Goal: Transaction & Acquisition: Book appointment/travel/reservation

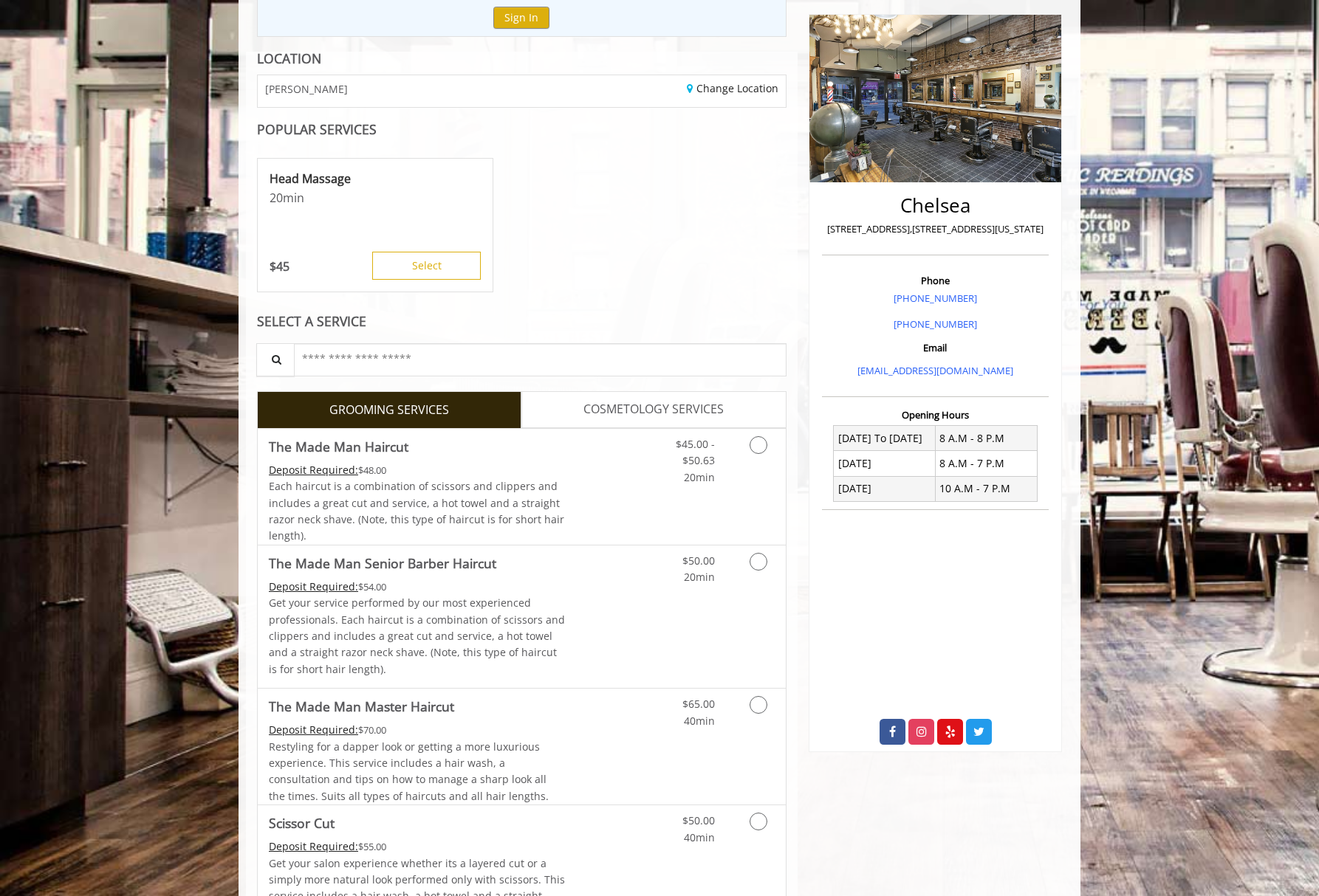
scroll to position [180, 0]
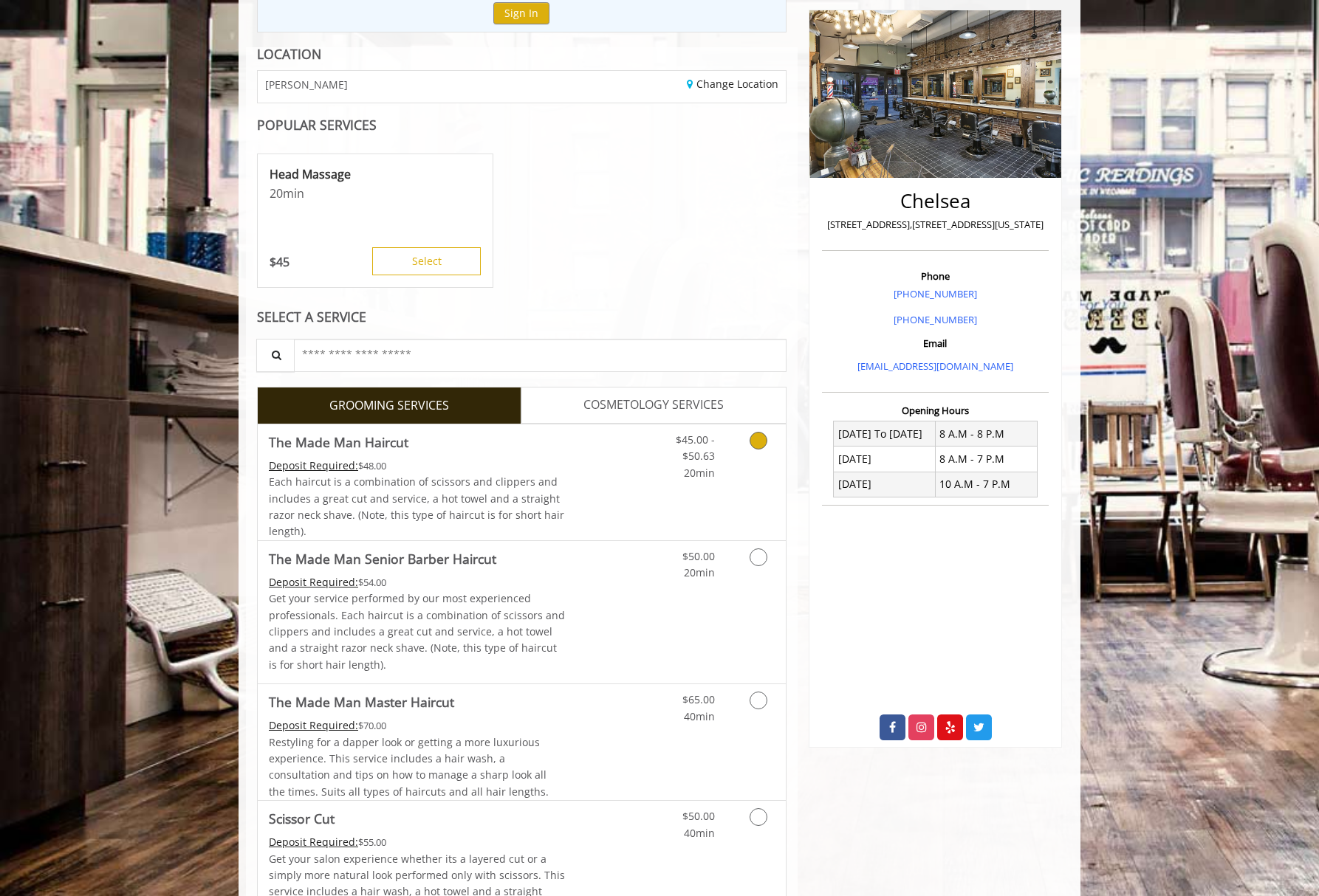
click at [757, 439] on icon "Grooming services" at bounding box center [758, 440] width 18 height 18
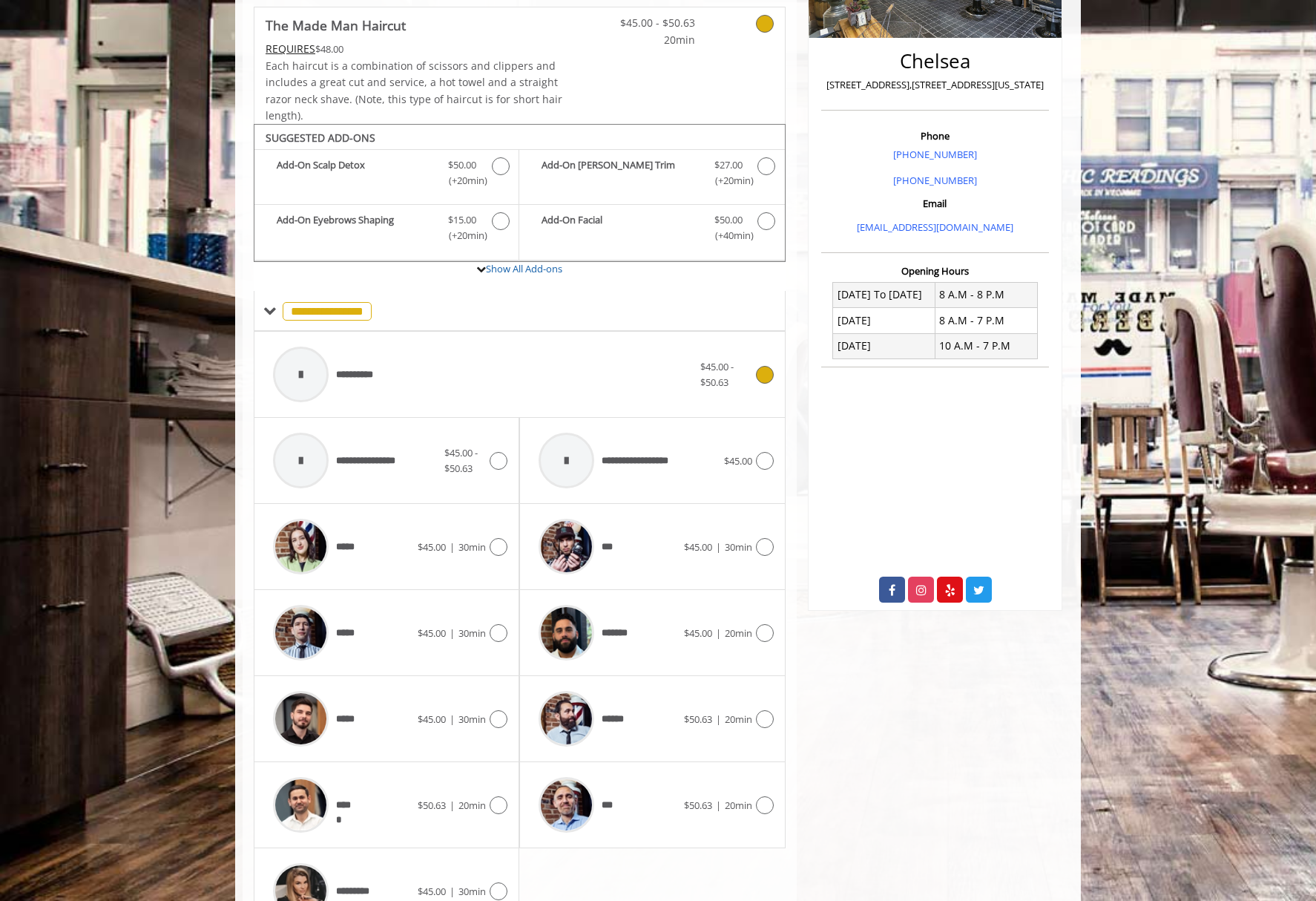
scroll to position [316, 0]
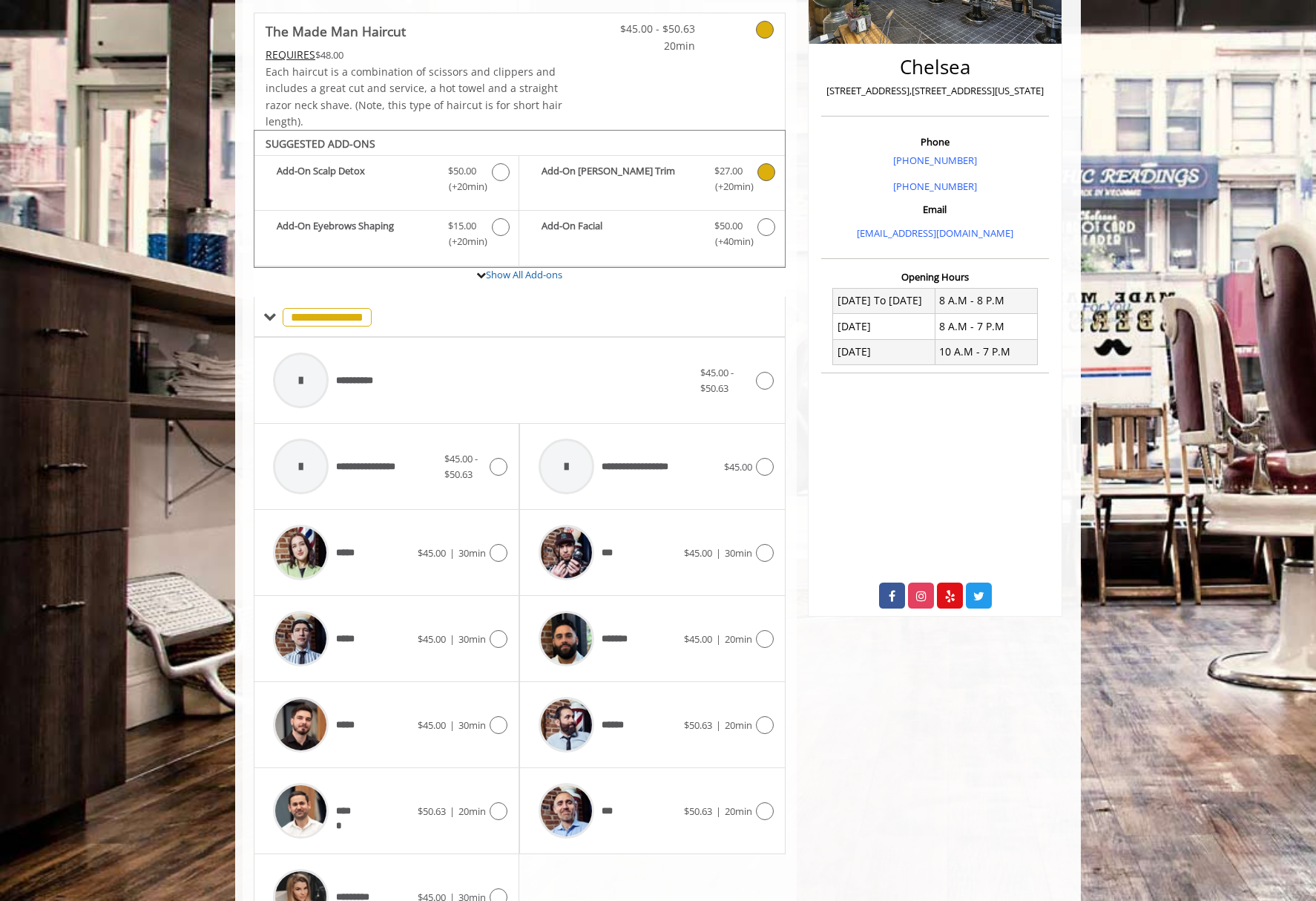
click at [768, 170] on icon "The Made Man Haircut Add-onS" at bounding box center [766, 172] width 18 height 18
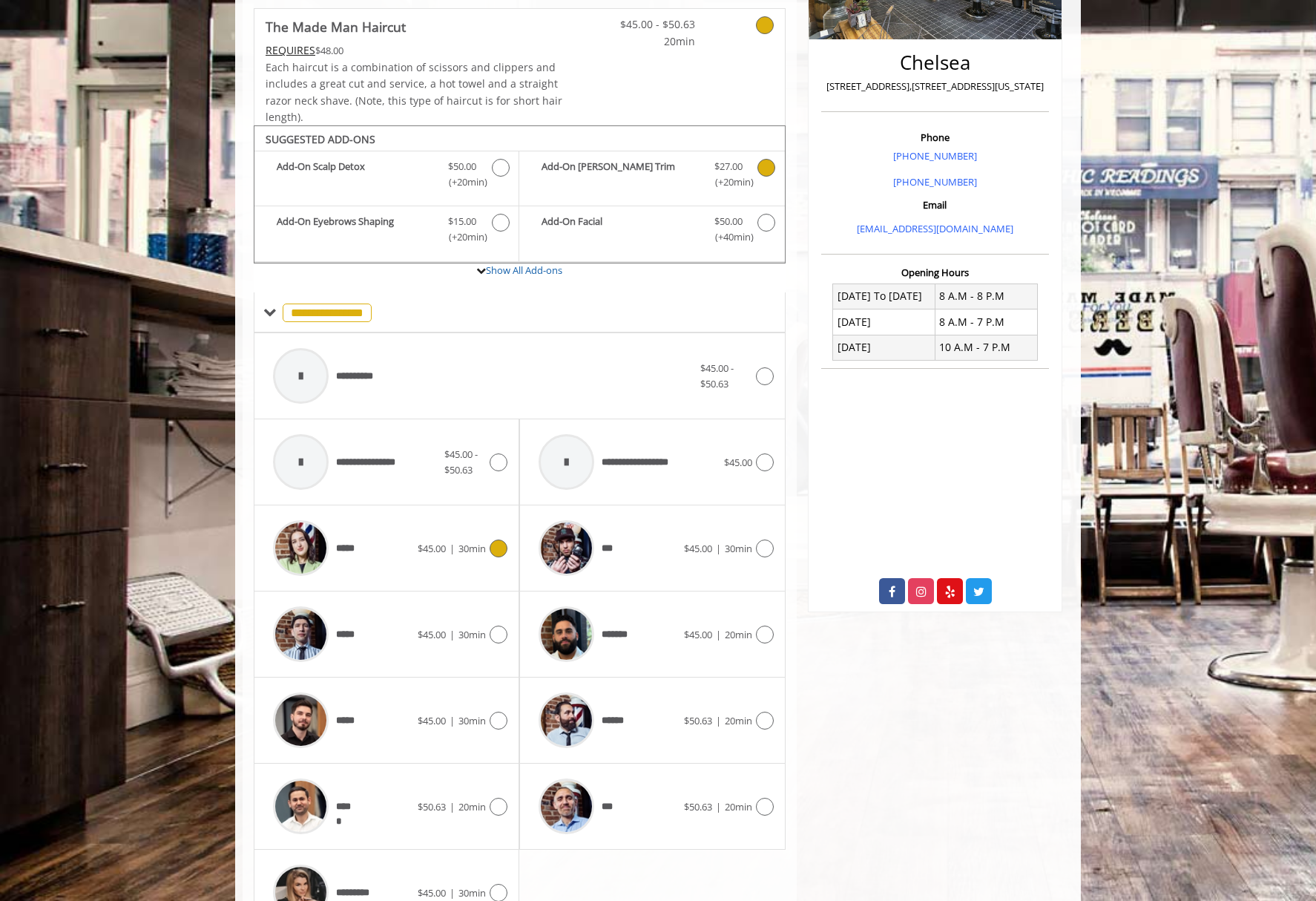
scroll to position [407, 0]
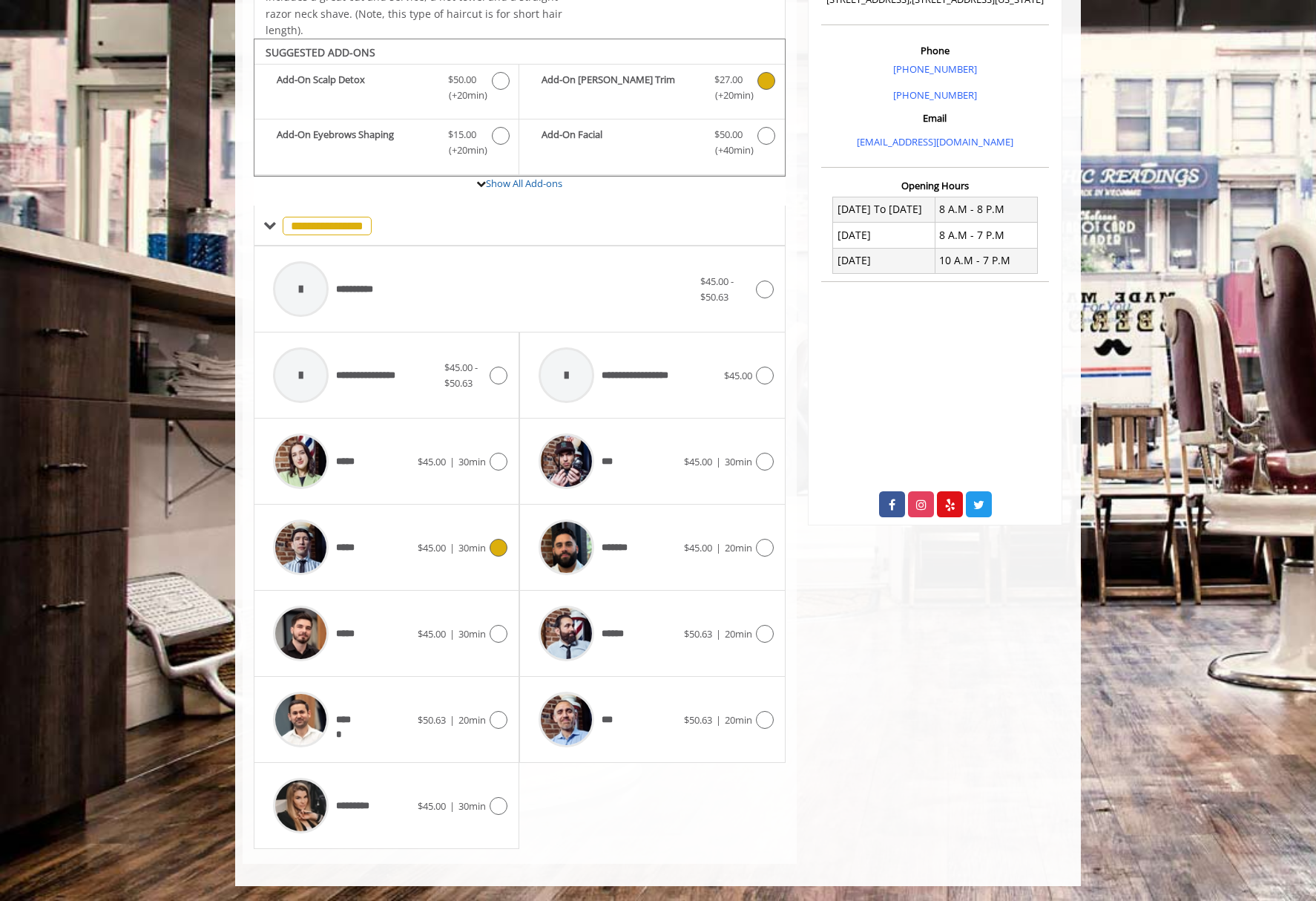
click at [497, 545] on icon at bounding box center [498, 547] width 18 height 18
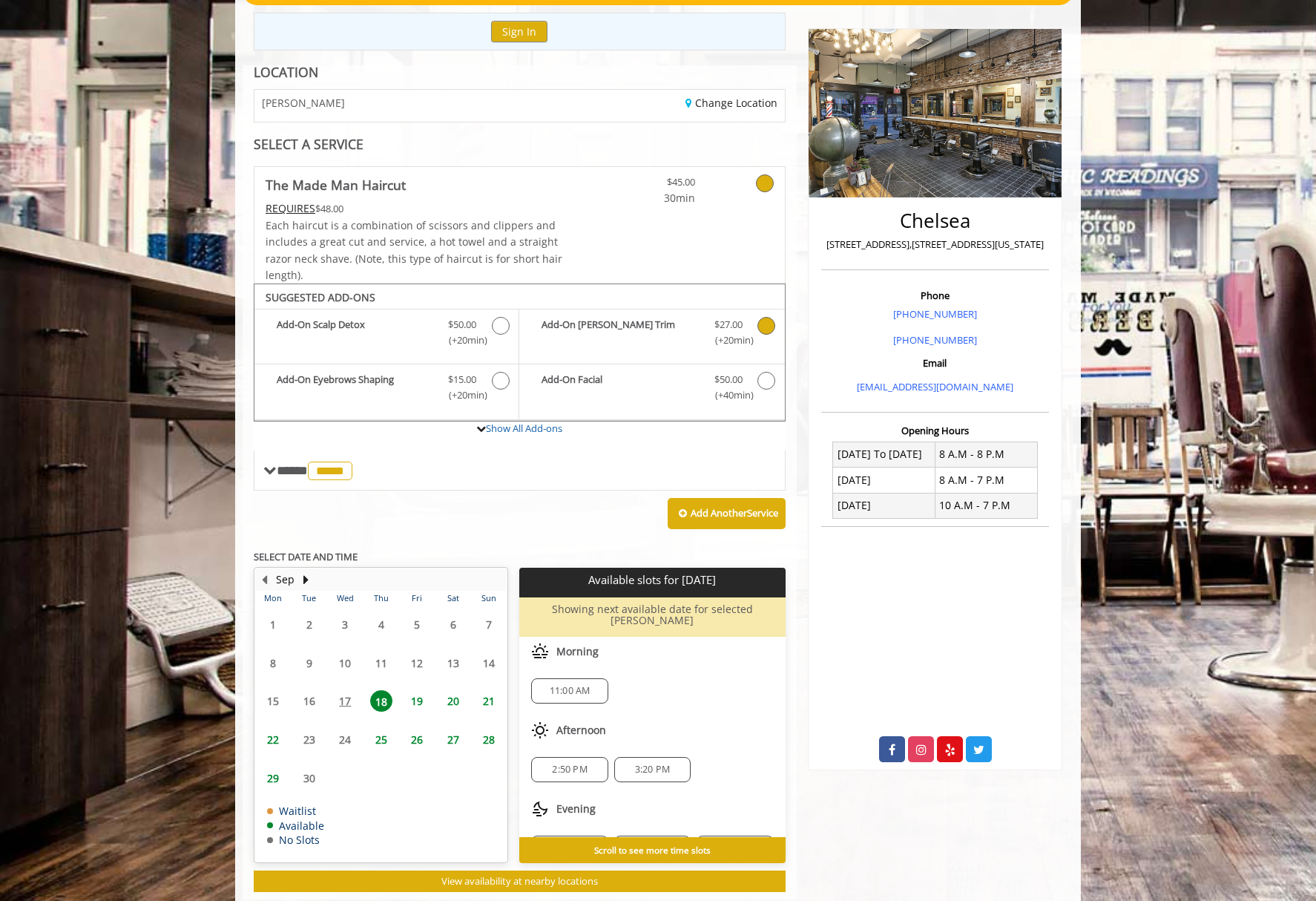
scroll to position [186, 0]
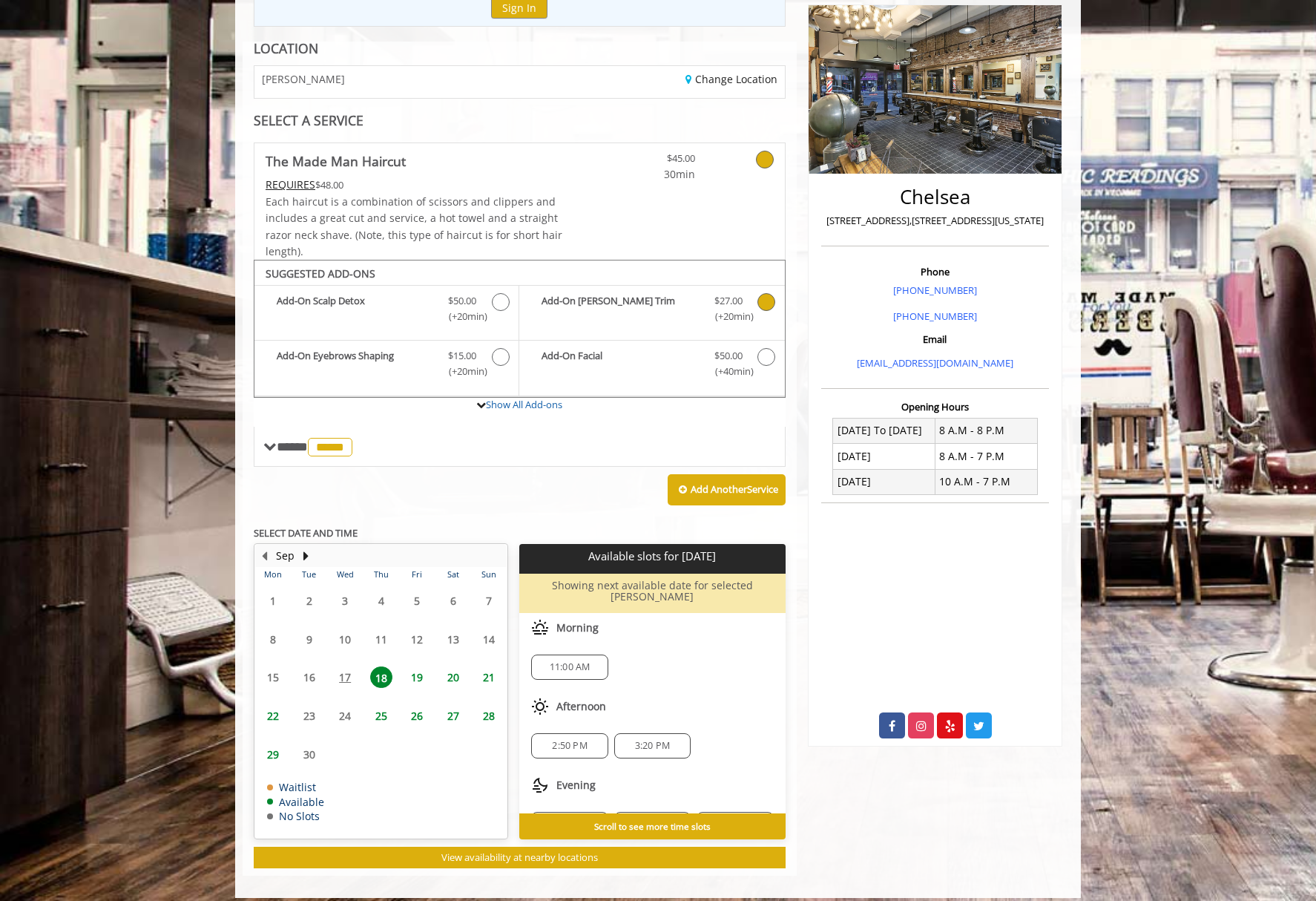
click at [380, 712] on span "25" at bounding box center [381, 715] width 22 height 21
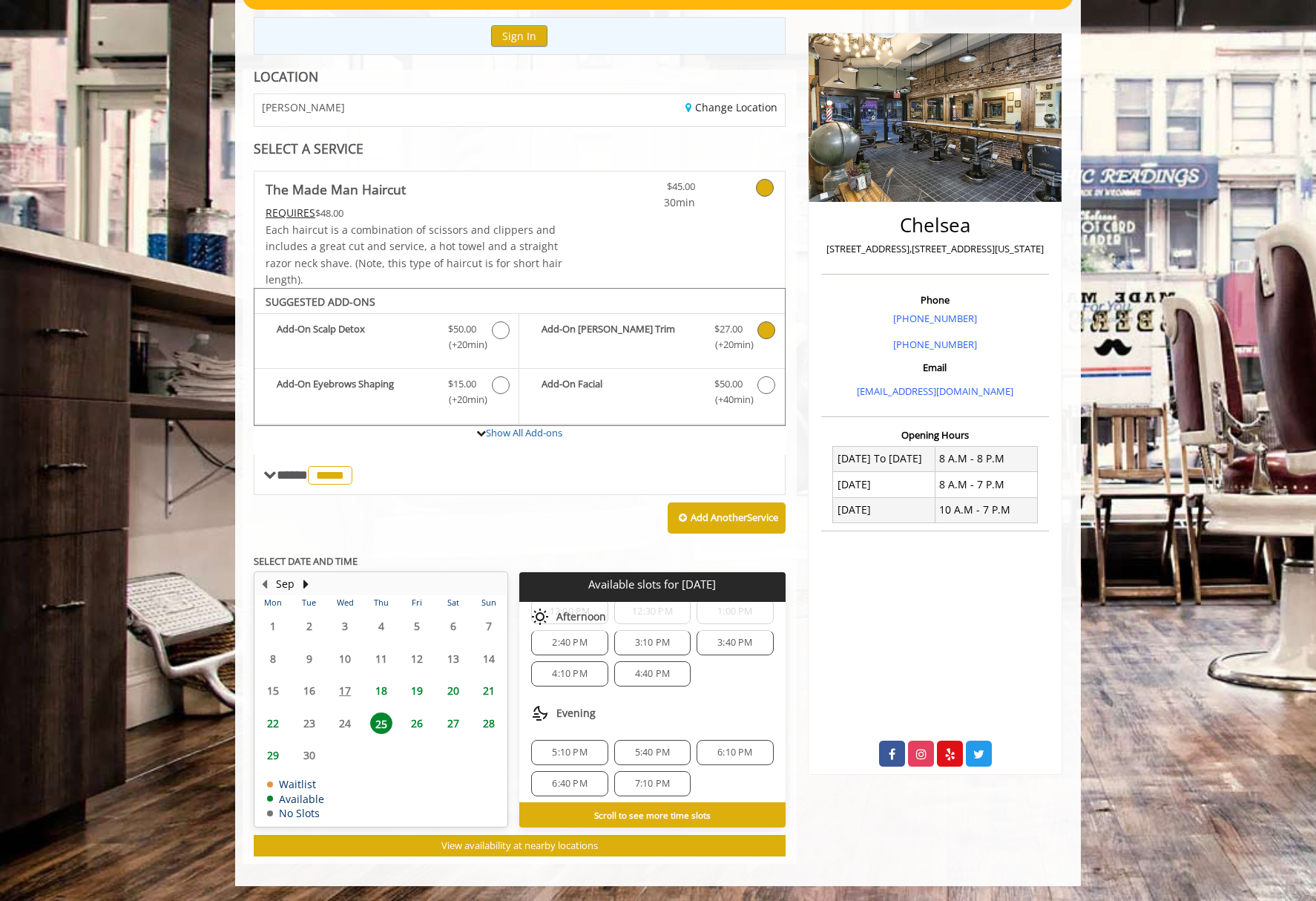
scroll to position [191, 0]
click at [648, 746] on span "5:40 PM" at bounding box center [652, 746] width 34 height 11
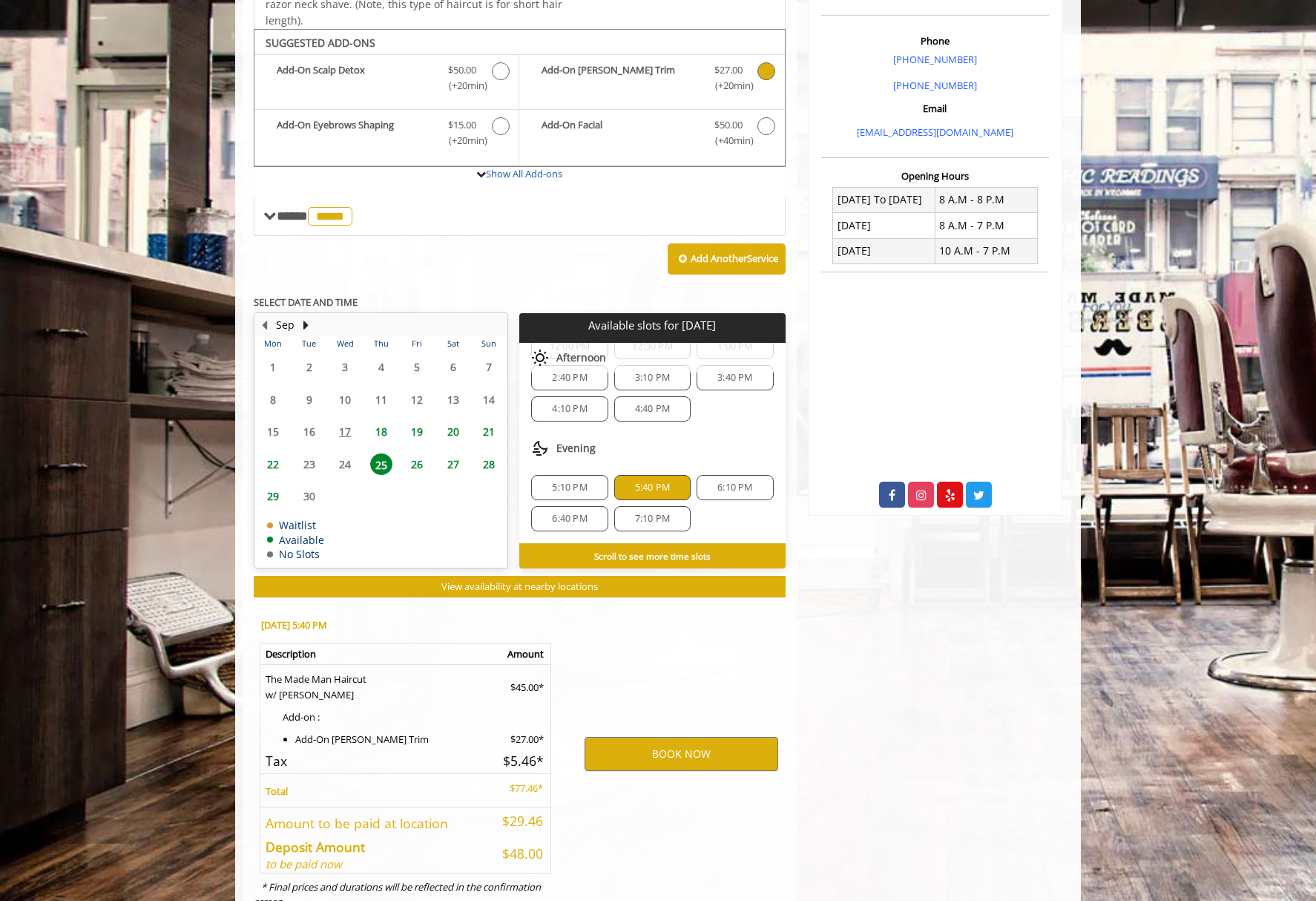
scroll to position [470, 0]
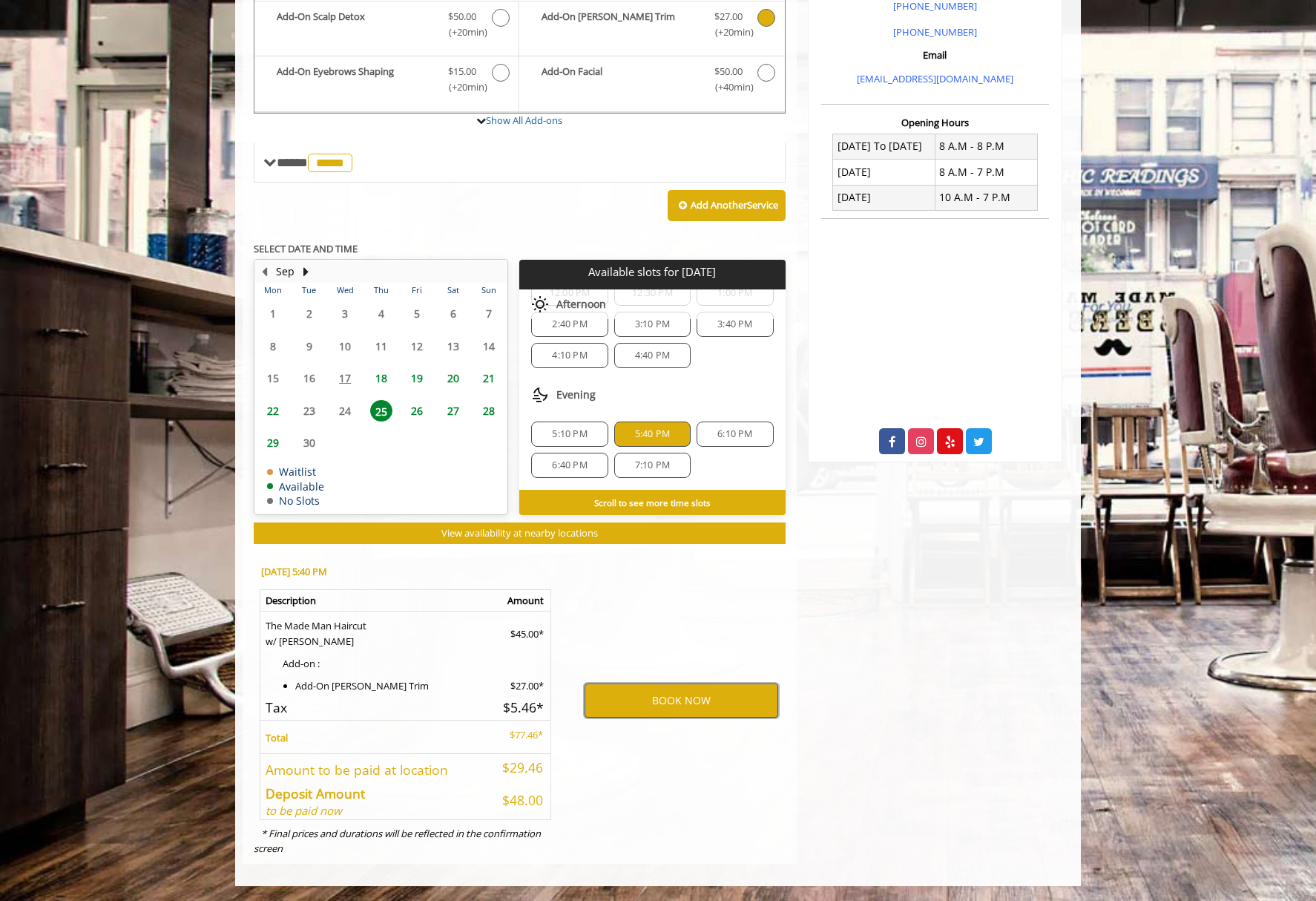
click at [644, 701] on button "BOOK NOW" at bounding box center [681, 700] width 193 height 34
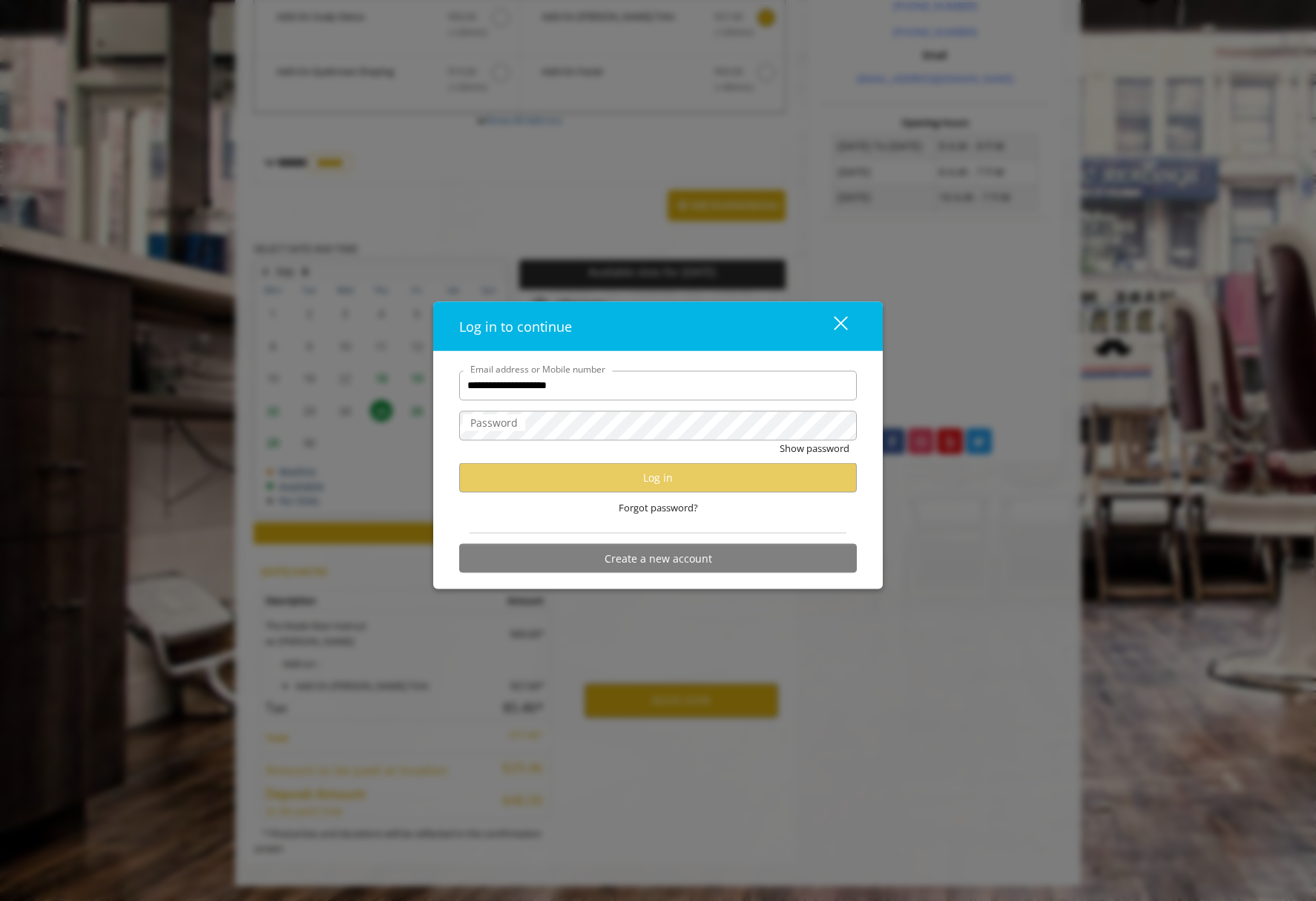
type input "**********"
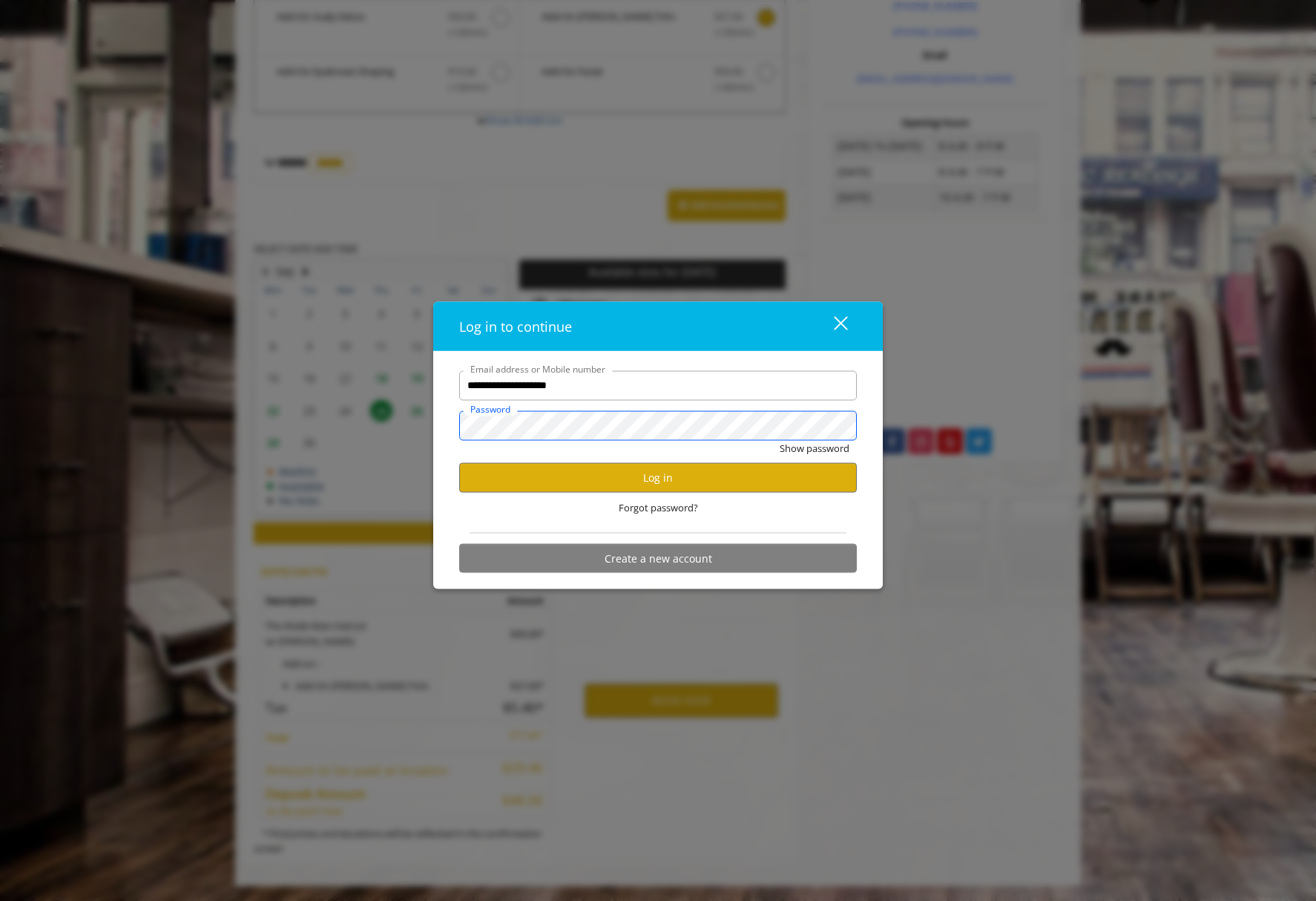
click at [779, 440] on button "Show password" at bounding box center [814, 448] width 70 height 15
click at [557, 472] on button "Log in" at bounding box center [658, 477] width 398 height 29
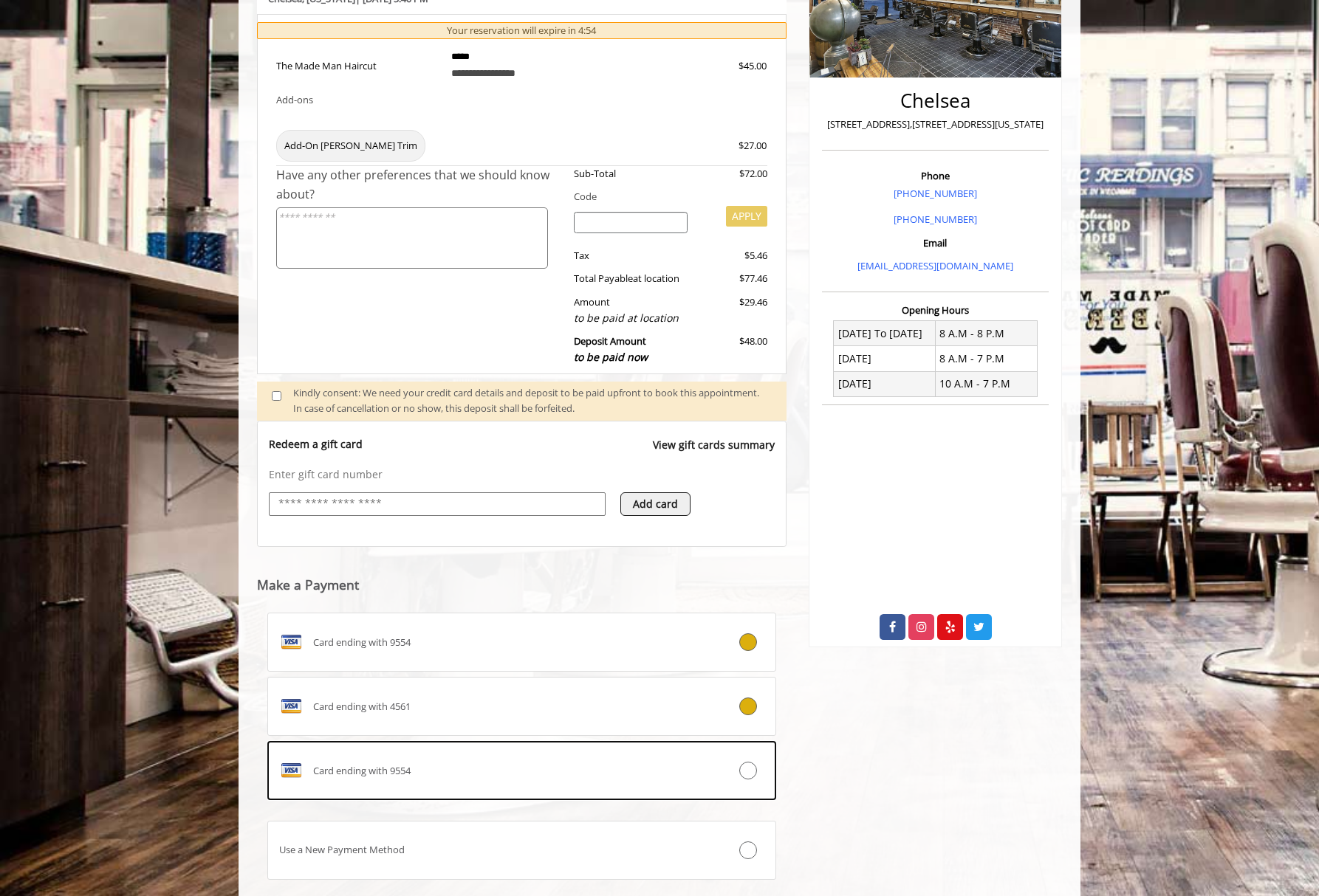
scroll to position [292, 0]
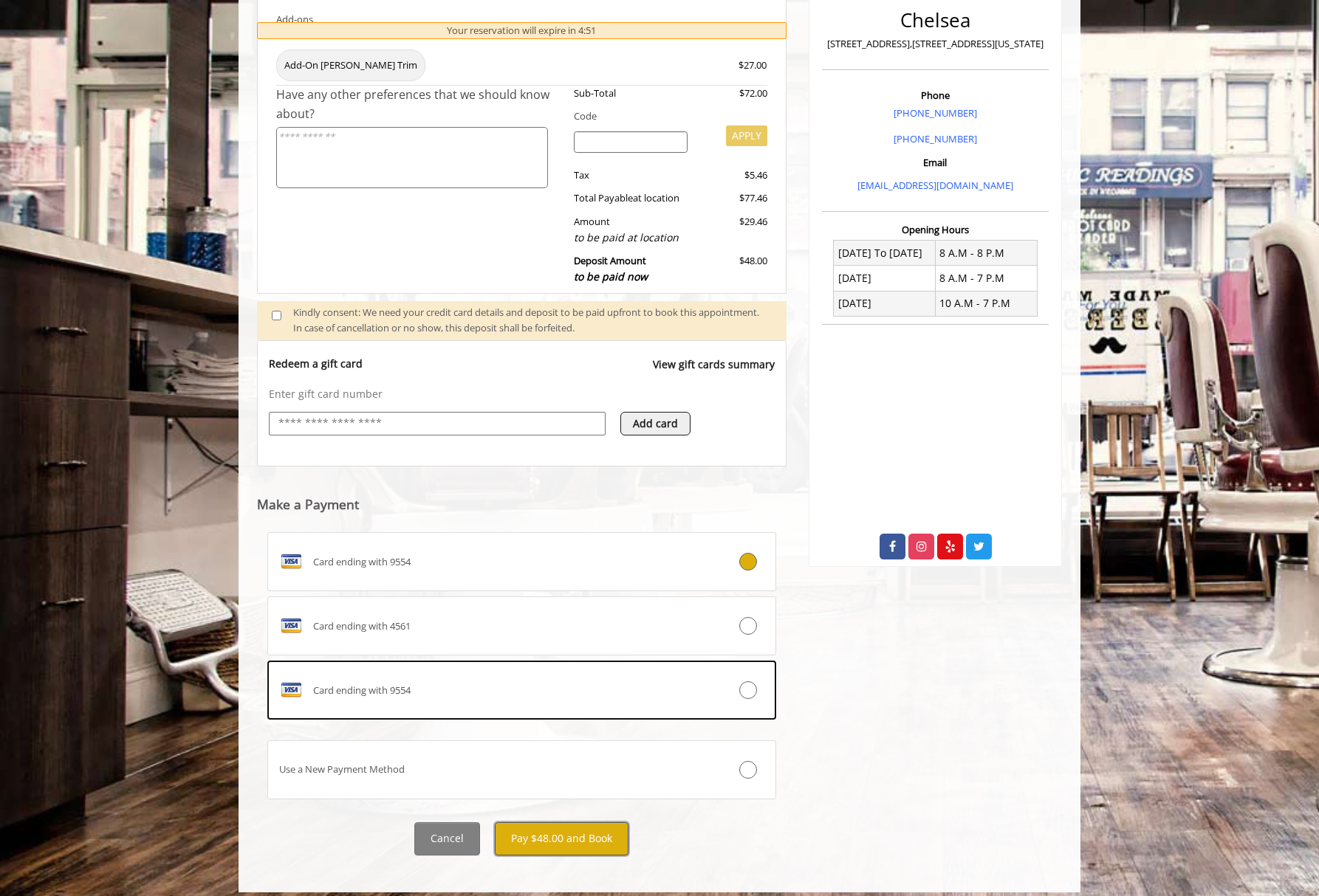
click at [553, 837] on button "Pay $48.00 and Book" at bounding box center [561, 838] width 133 height 33
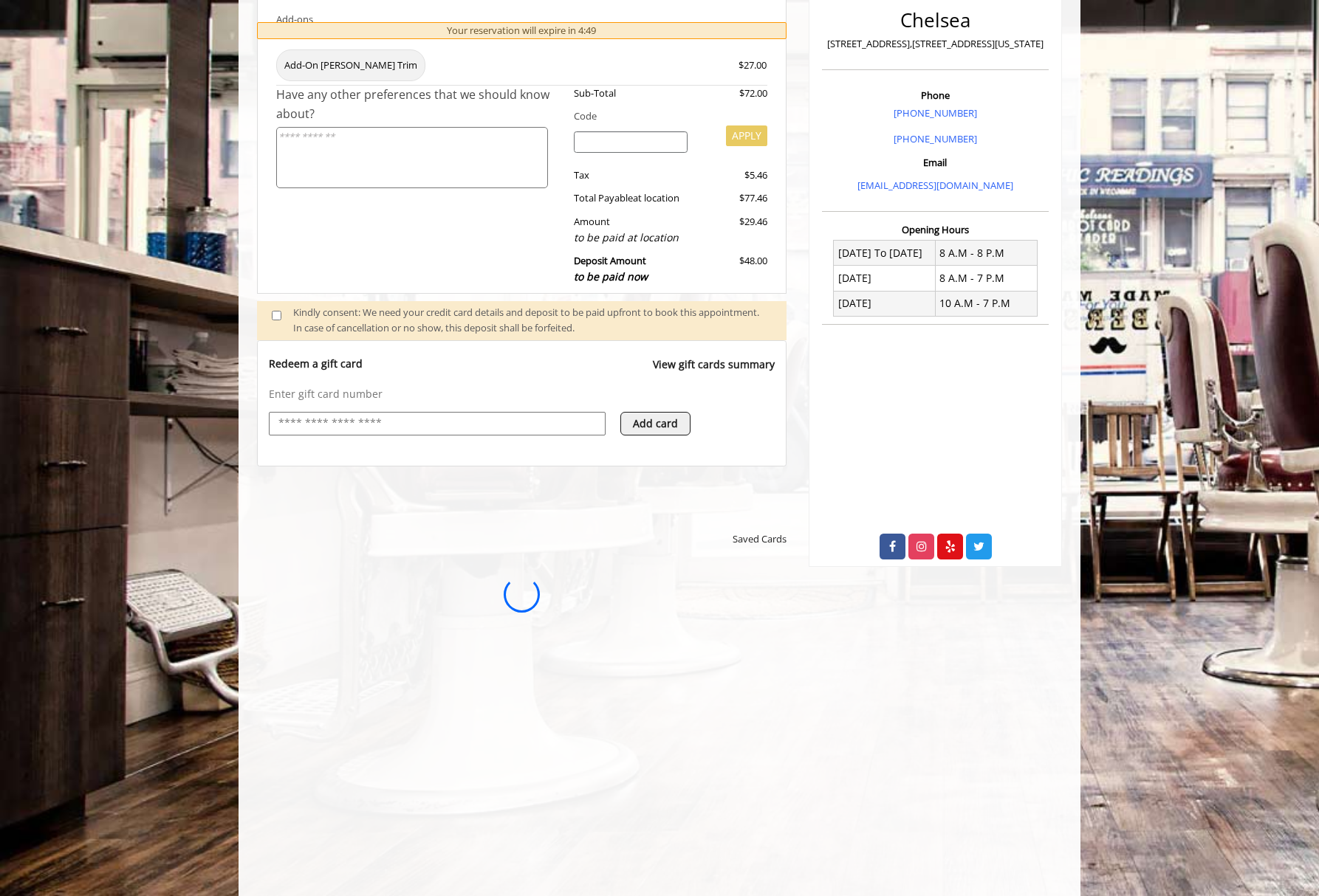
scroll to position [0, 0]
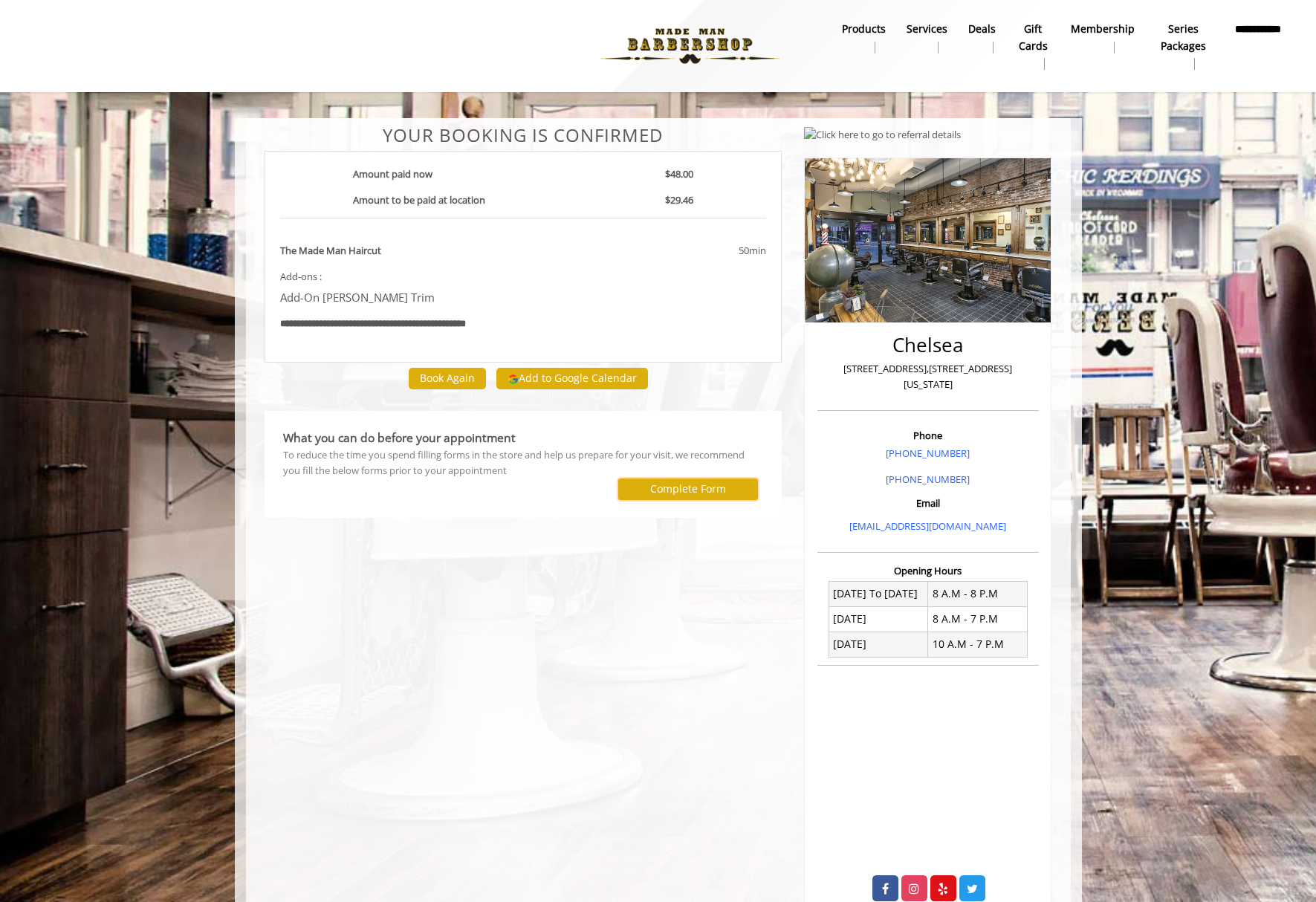
click at [685, 488] on label "Complete Form" at bounding box center [688, 488] width 76 height 11
